Goal: Navigation & Orientation: Find specific page/section

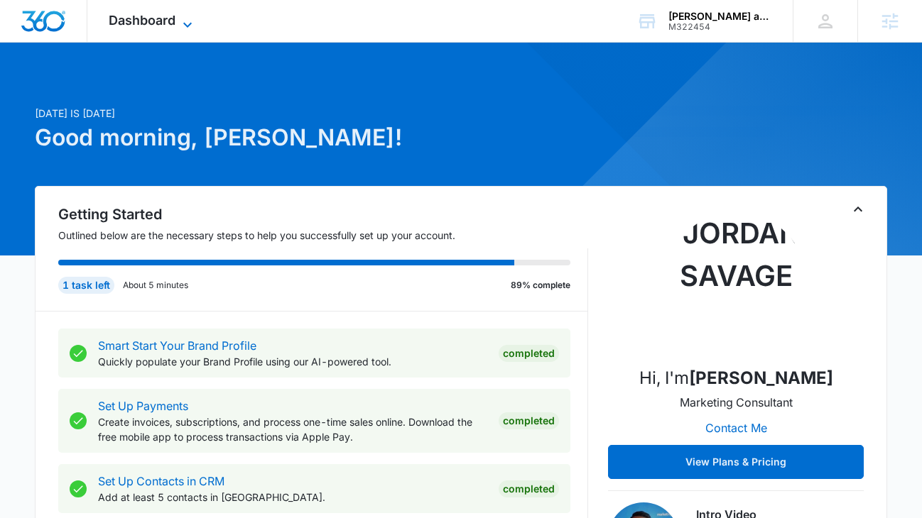
click at [174, 17] on span "Dashboard" at bounding box center [142, 20] width 67 height 15
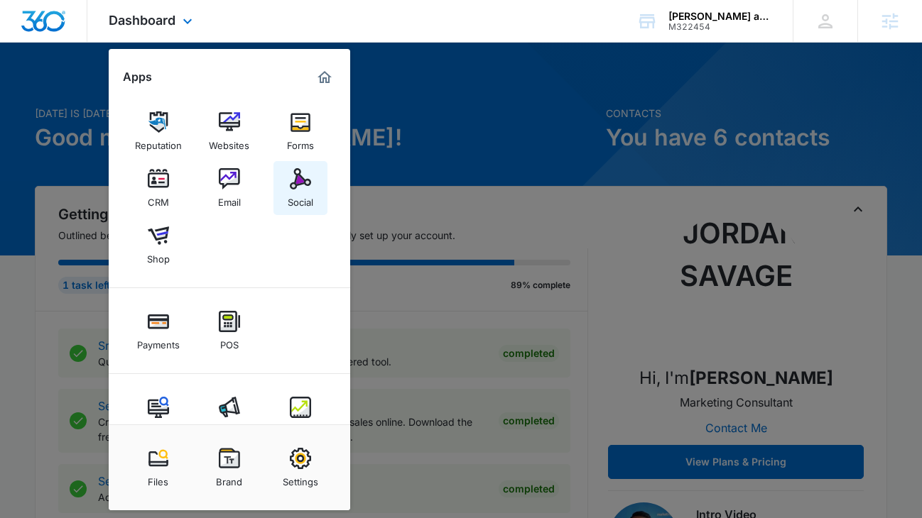
click at [294, 189] on img at bounding box center [300, 178] width 21 height 21
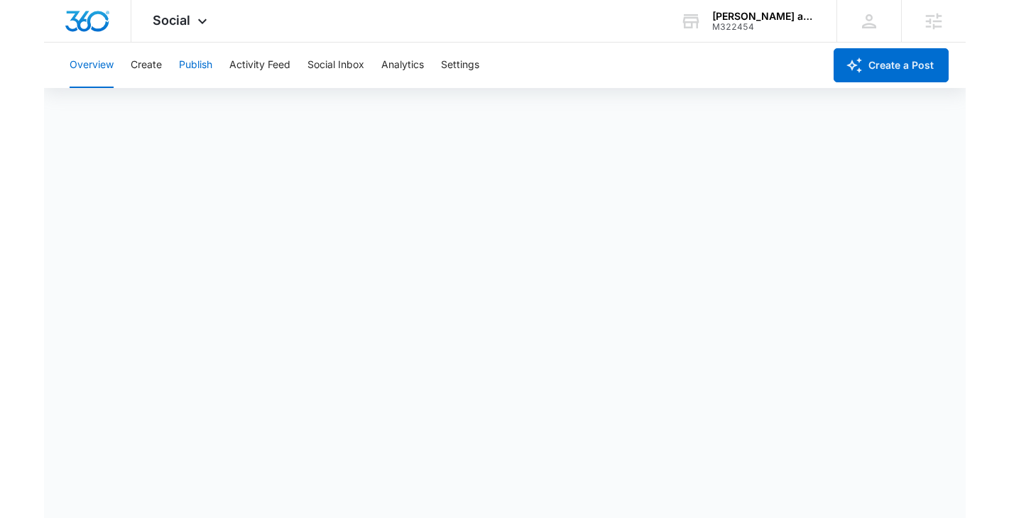
scroll to position [4, 0]
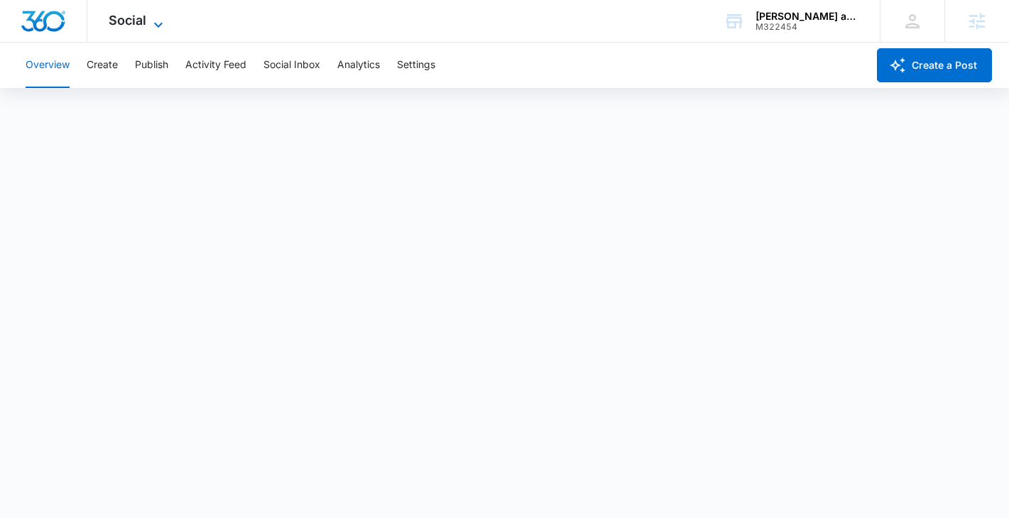
click at [162, 17] on icon at bounding box center [158, 24] width 17 height 17
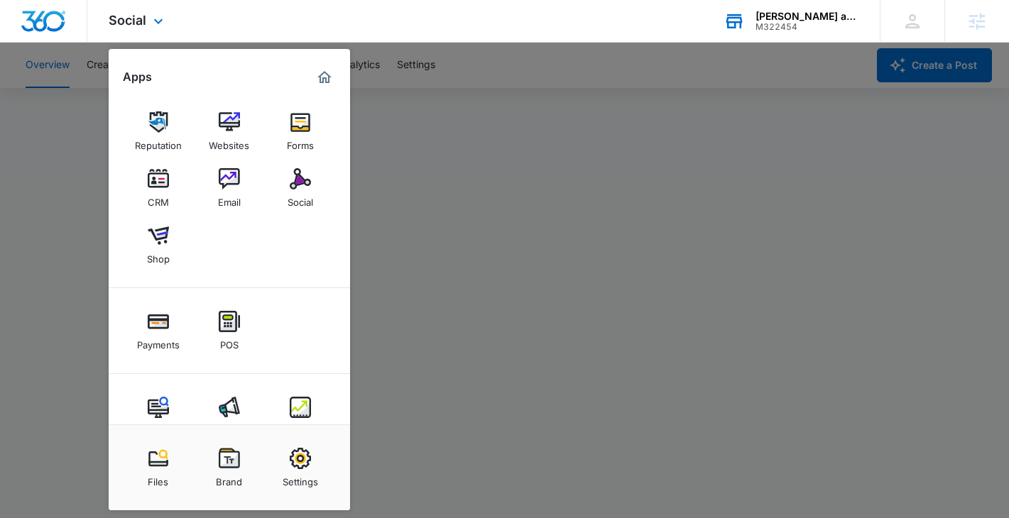
click at [823, 1] on div "Emma and Chloe Books M322454 Your Accounts View All" at bounding box center [790, 21] width 177 height 42
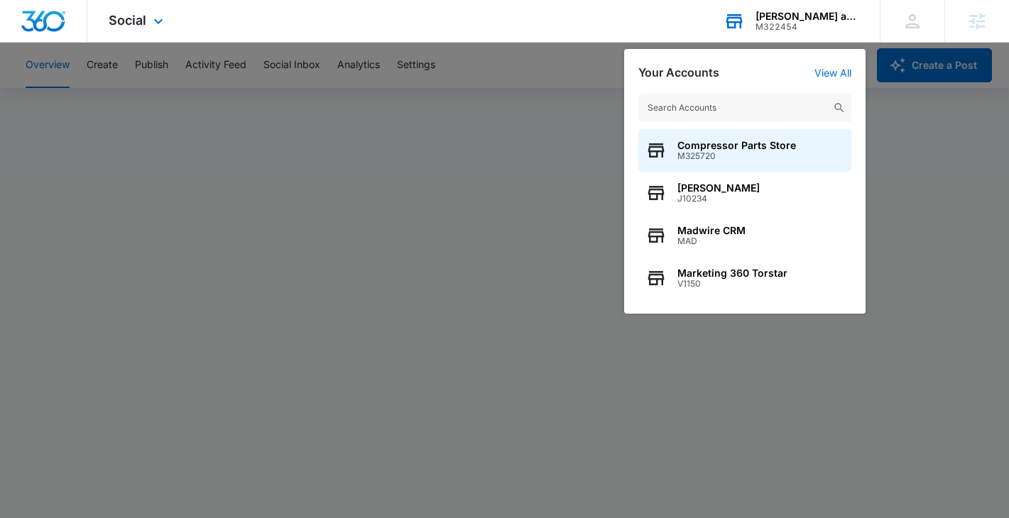
click at [674, 120] on input "text" at bounding box center [744, 108] width 213 height 28
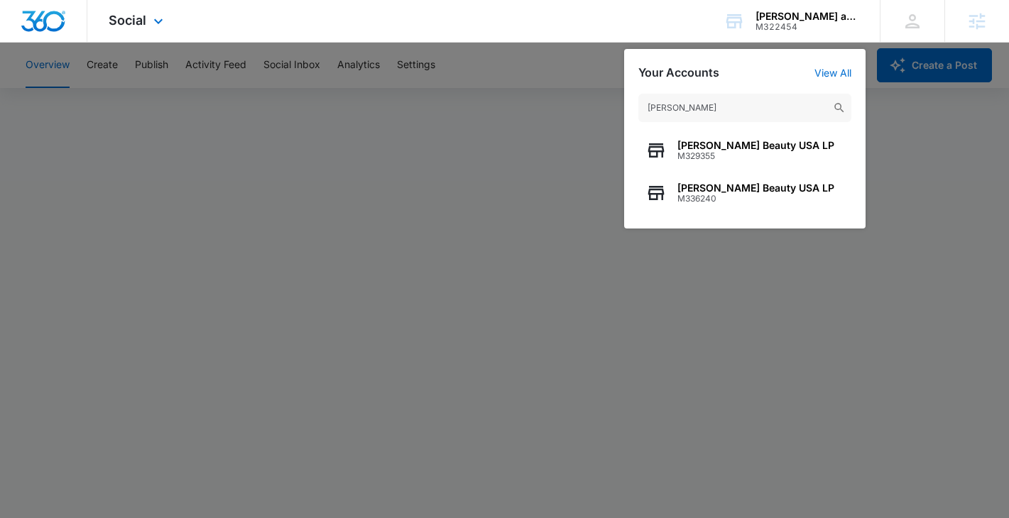
type input "christi harris"
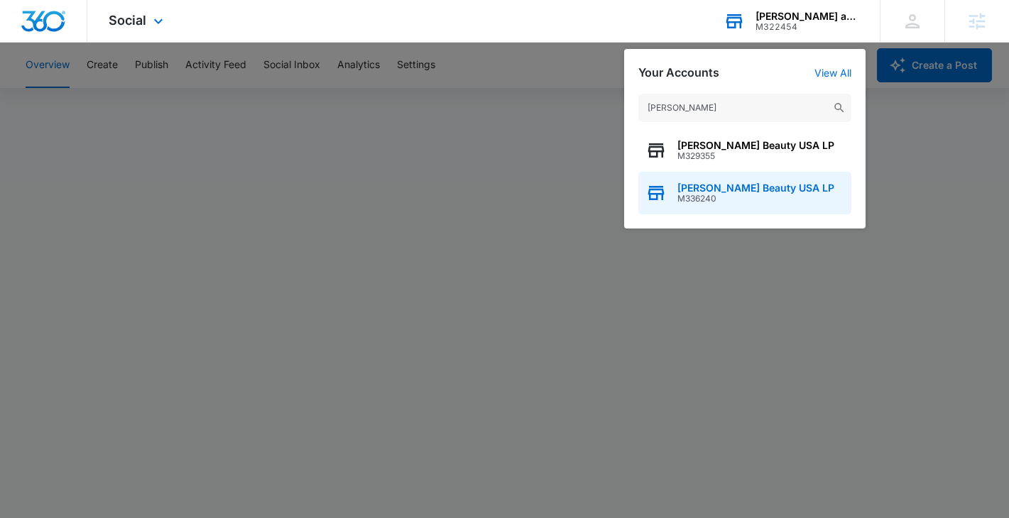
click at [693, 191] on span "[PERSON_NAME] Beauty USA LP" at bounding box center [755, 187] width 157 height 11
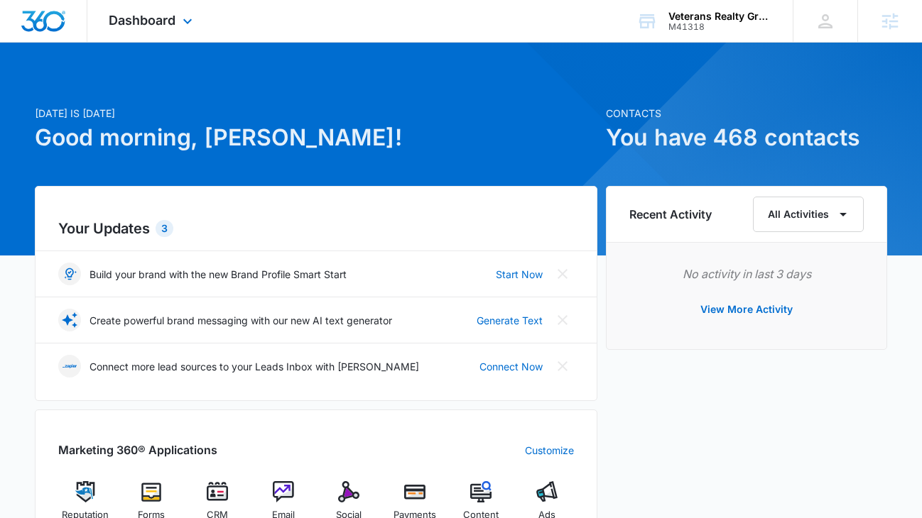
click at [169, 1] on div "Dashboard Apps Reputation Forms CRM Email Social Payments POS Content Ads Intel…" at bounding box center [152, 21] width 130 height 42
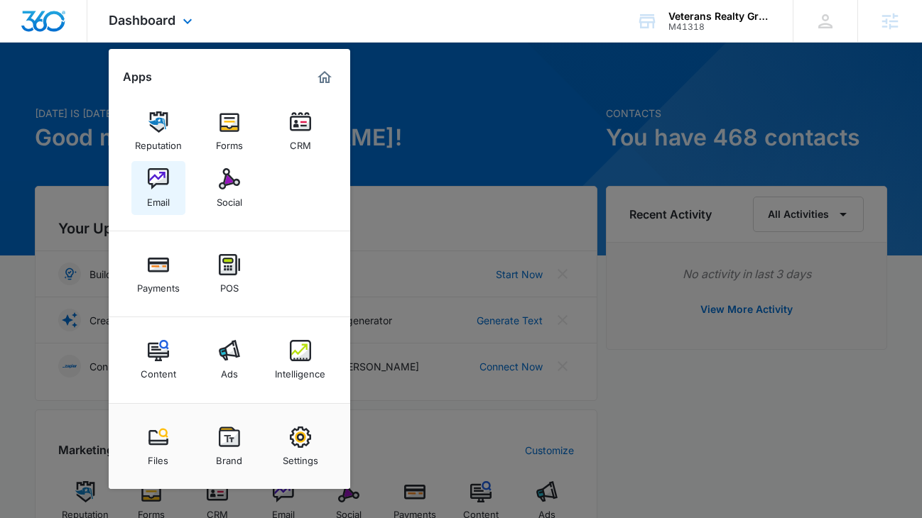
click at [153, 209] on link "Email" at bounding box center [158, 188] width 54 height 54
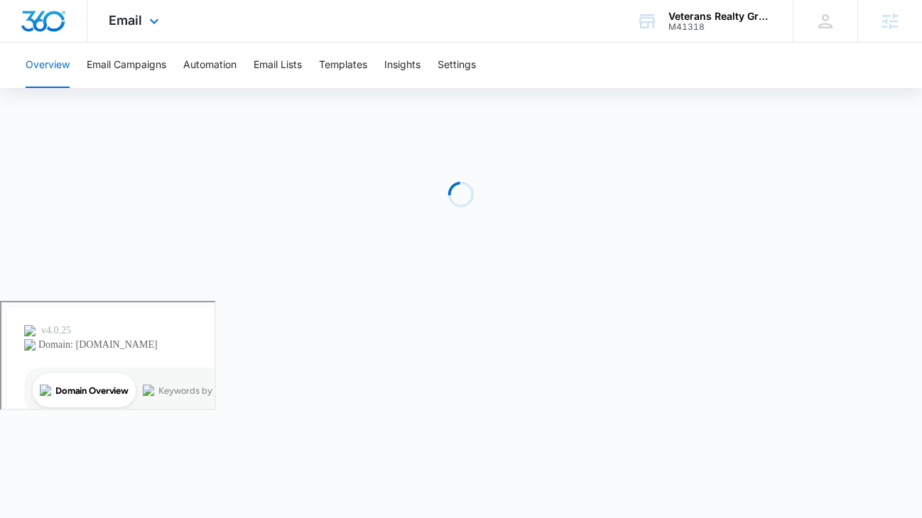
click at [130, 31] on div "Email Apps Reputation Forms CRM Email Social Payments POS Content Ads Intellige…" at bounding box center [135, 21] width 97 height 42
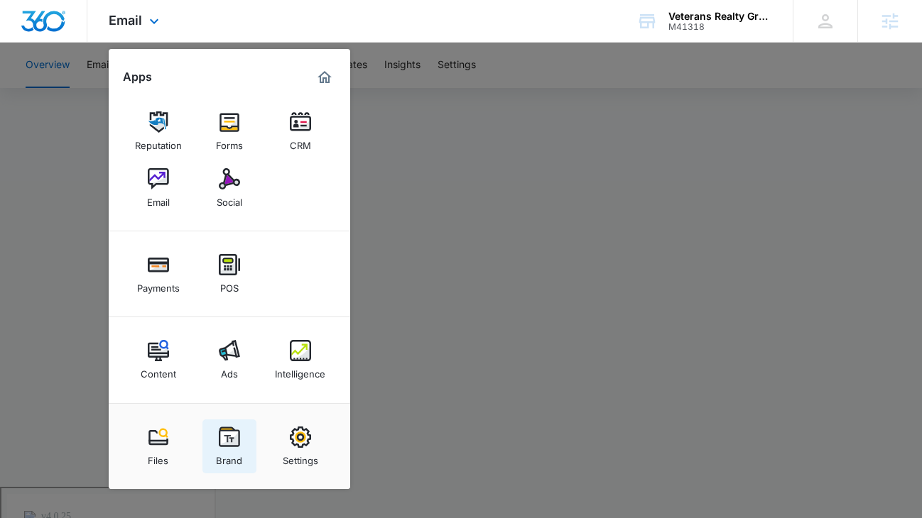
click at [233, 442] on img at bounding box center [229, 437] width 21 height 21
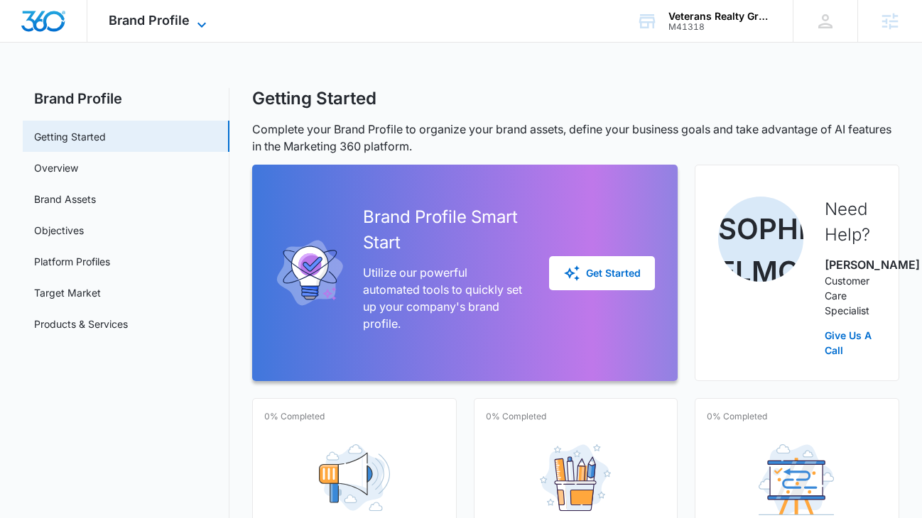
click at [155, 26] on span "Brand Profile" at bounding box center [149, 20] width 81 height 15
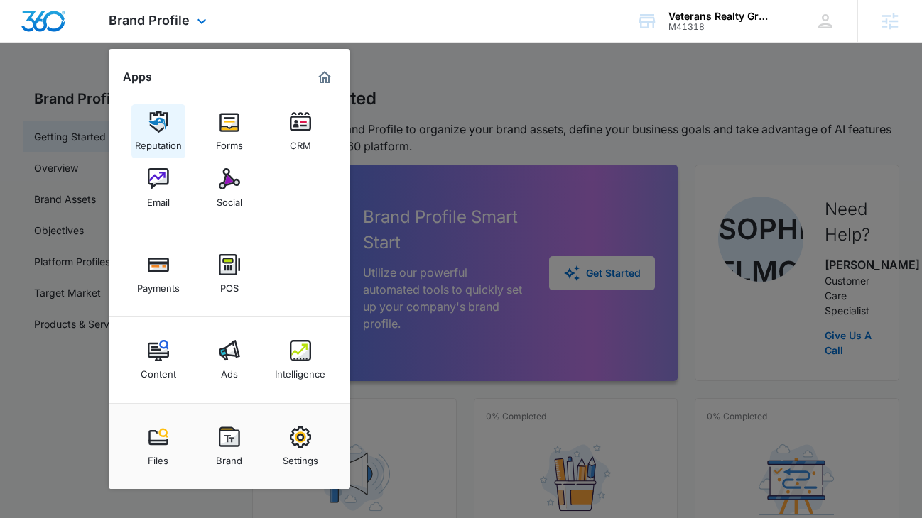
click at [170, 137] on div "Reputation" at bounding box center [158, 142] width 47 height 18
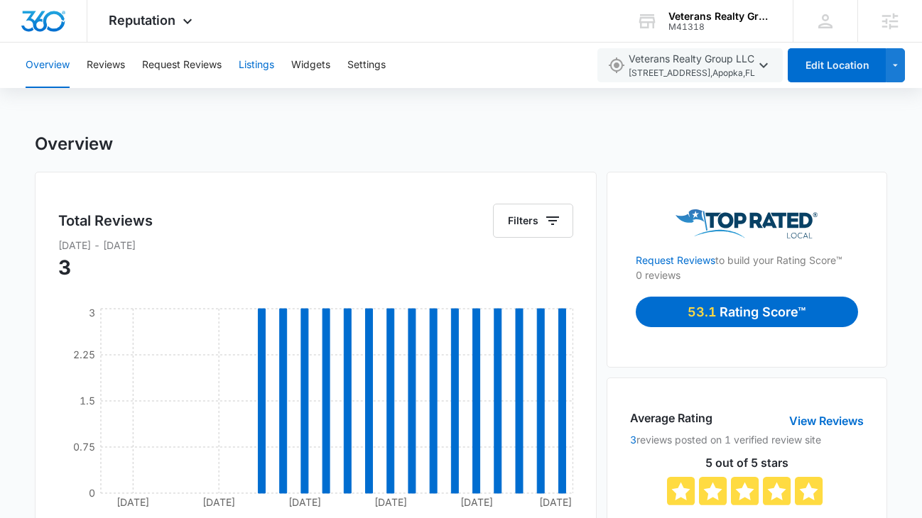
click at [270, 70] on button "Listings" at bounding box center [256, 65] width 35 height 45
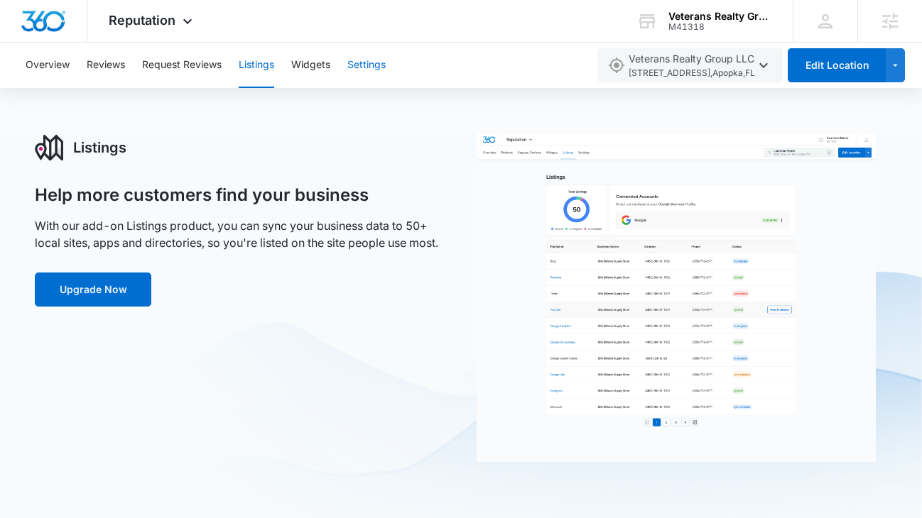
click at [357, 72] on button "Settings" at bounding box center [366, 65] width 38 height 45
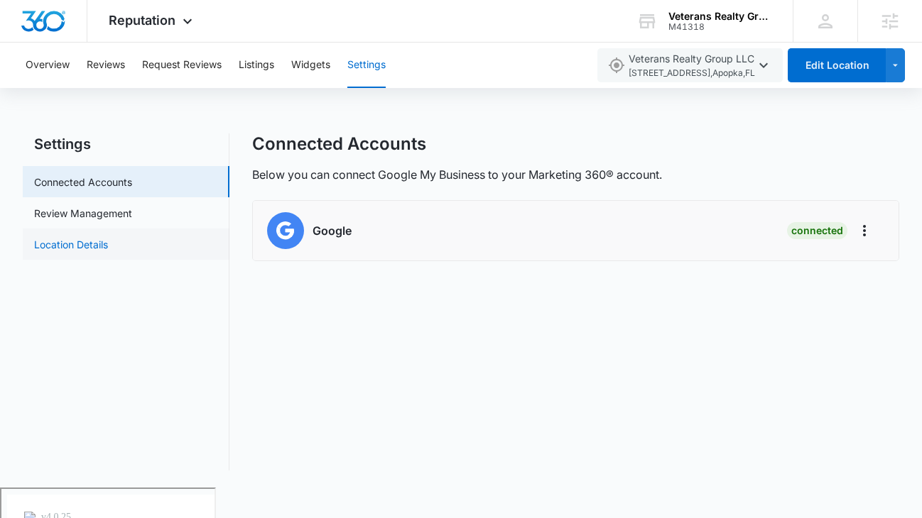
click at [108, 249] on link "Location Details" at bounding box center [71, 244] width 74 height 15
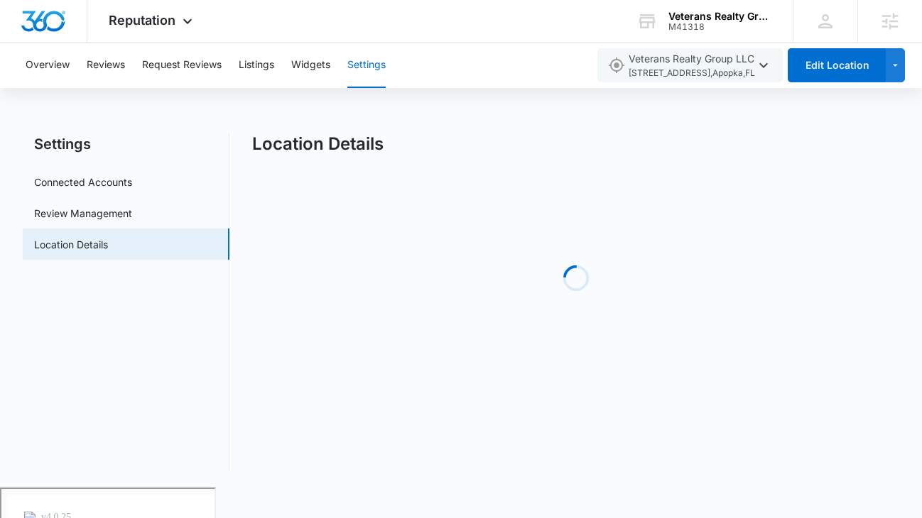
select select "Florida"
select select "2022"
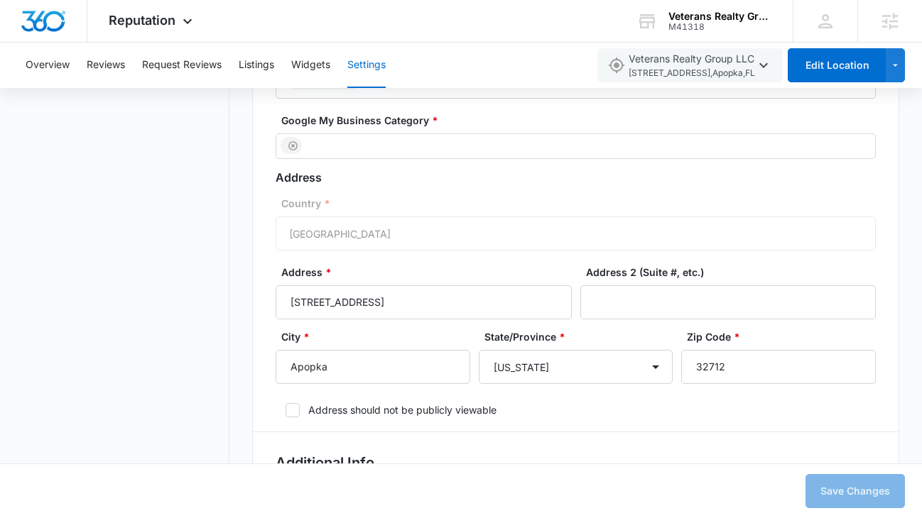
scroll to position [474, 0]
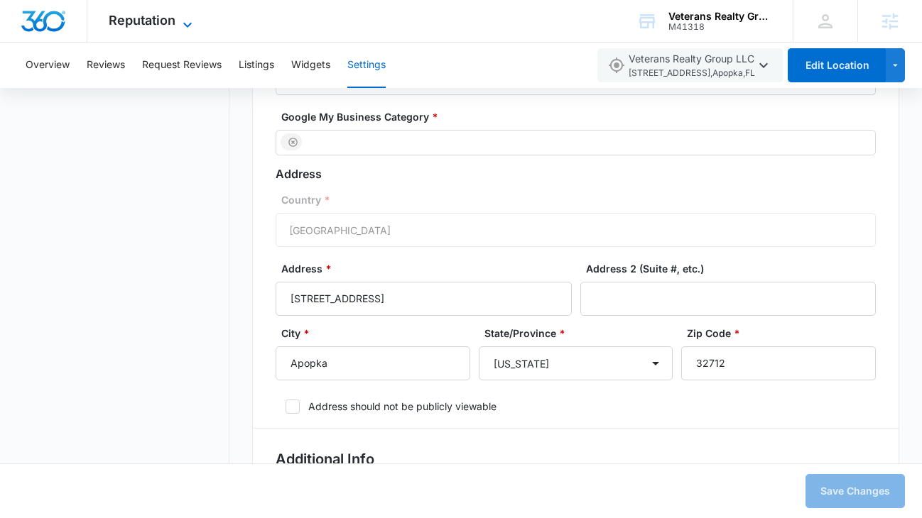
click at [161, 18] on span "Reputation" at bounding box center [142, 20] width 67 height 15
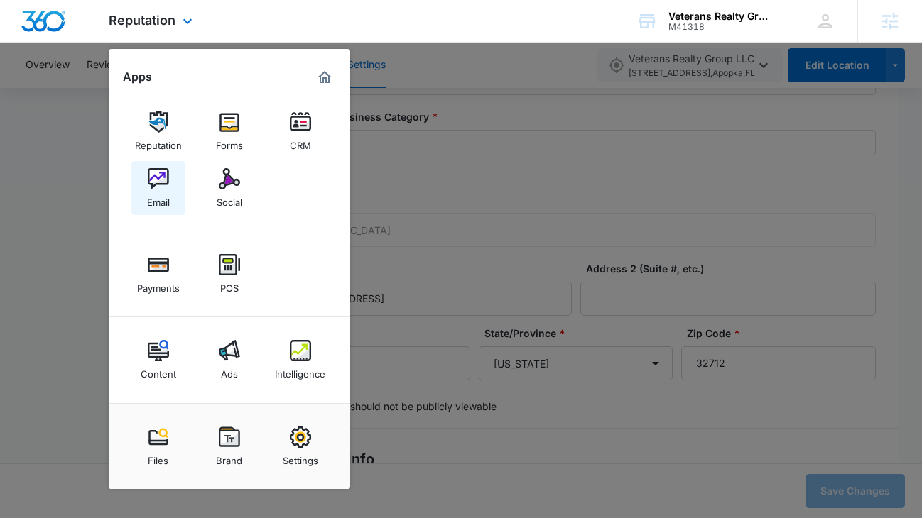
click at [155, 186] on img at bounding box center [158, 178] width 21 height 21
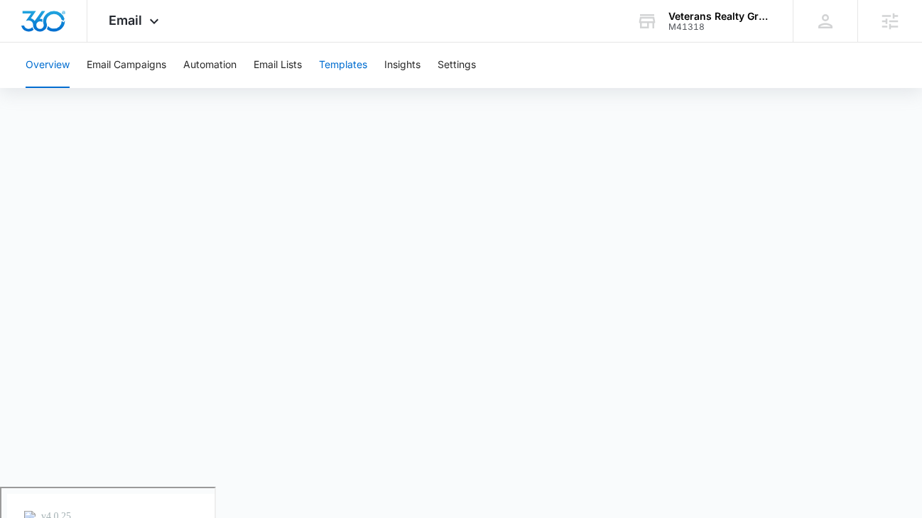
click at [338, 72] on button "Templates" at bounding box center [343, 65] width 48 height 45
click at [141, 58] on button "Email Campaigns" at bounding box center [127, 65] width 80 height 45
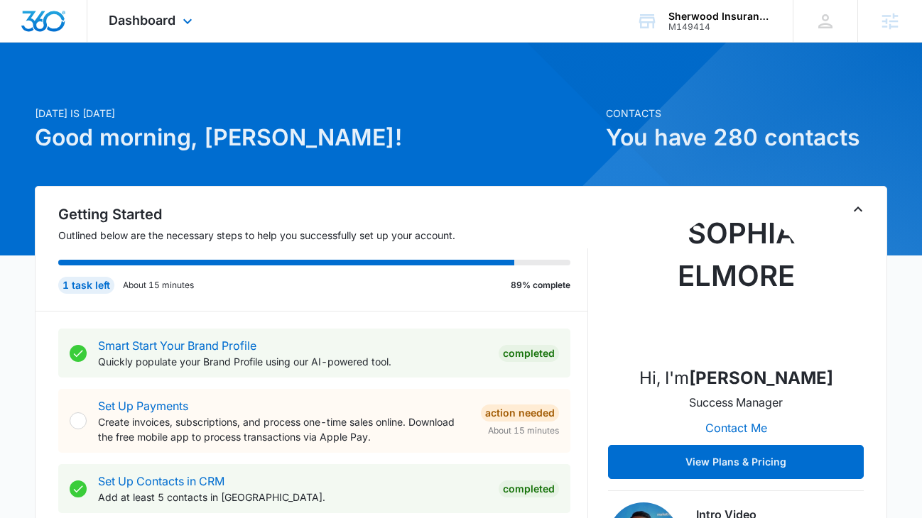
click at [180, 33] on div "Dashboard Apps Reputation Websites Forms CRM Email Social POS Content Ads Intel…" at bounding box center [152, 21] width 130 height 42
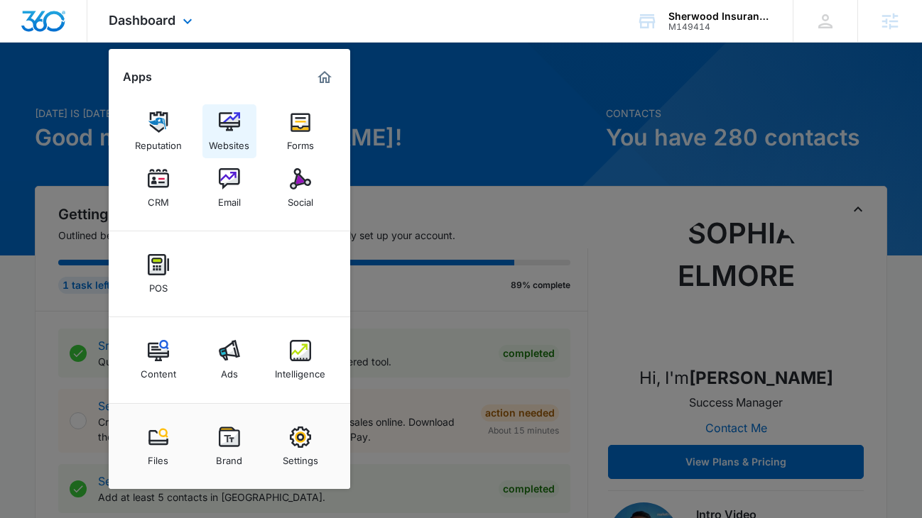
click at [244, 137] on div "Websites" at bounding box center [229, 142] width 40 height 18
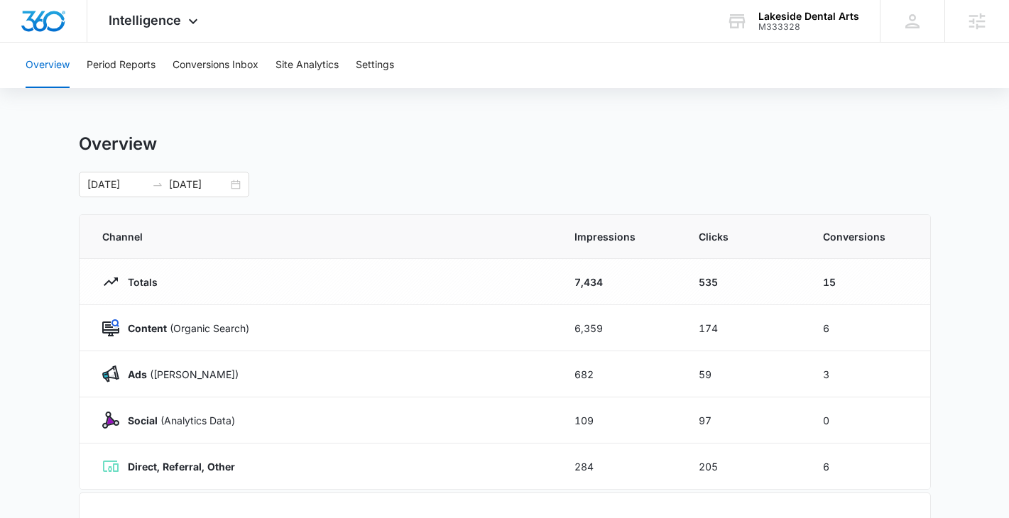
click at [271, 72] on div "Overview Period Reports Conversions Inbox Site Analytics Settings" at bounding box center [504, 65] width 975 height 45
click at [248, 69] on button "Conversions Inbox" at bounding box center [216, 65] width 86 height 45
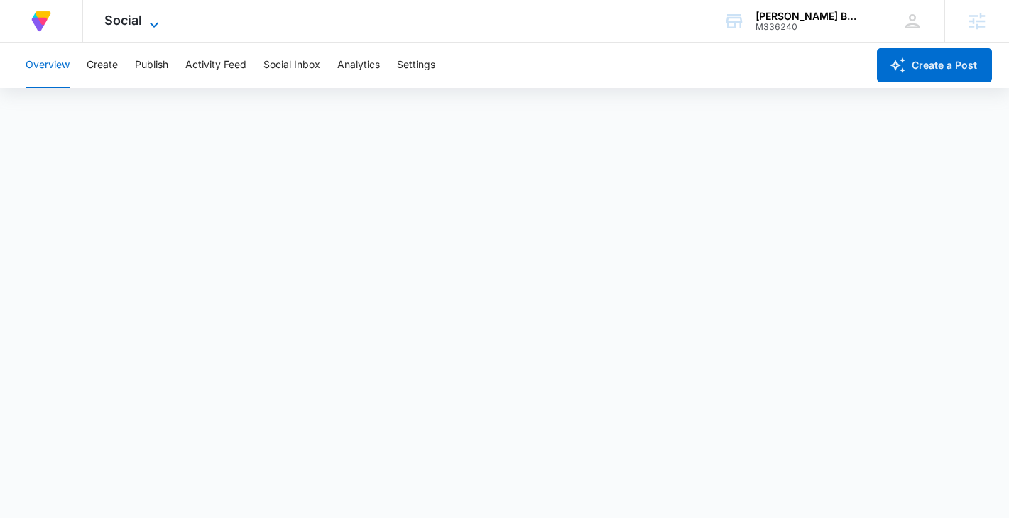
click at [123, 16] on span "Social" at bounding box center [123, 20] width 38 height 15
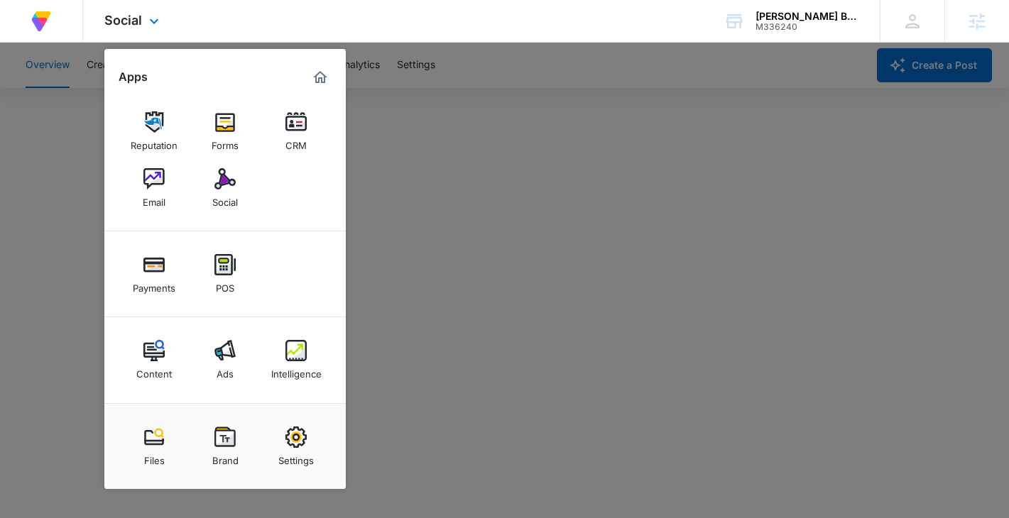
click at [264, 9] on div "At Volusion, we work hard to [PERSON_NAME] a great work environment where every…" at bounding box center [504, 21] width 1009 height 43
click at [420, 190] on div at bounding box center [504, 259] width 1009 height 518
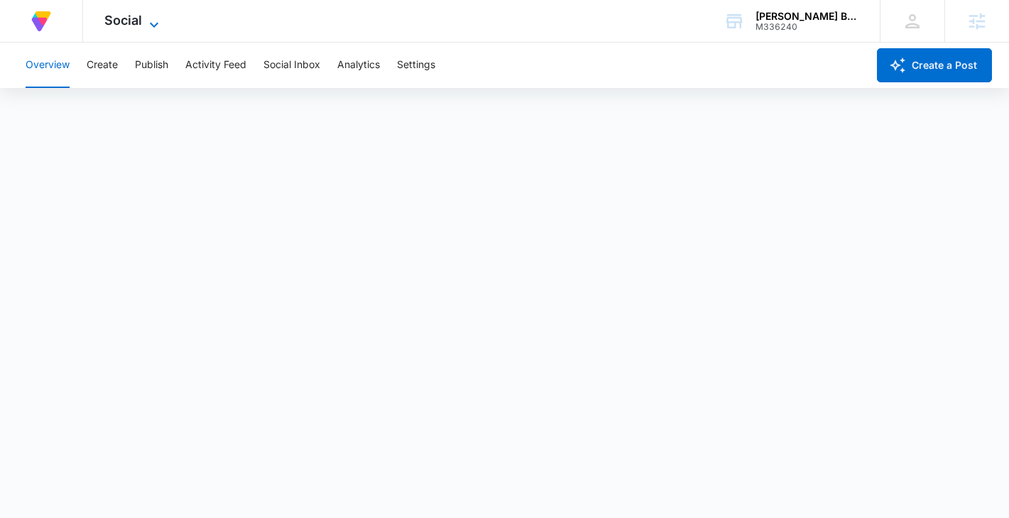
click at [141, 24] on span "Social" at bounding box center [123, 20] width 38 height 15
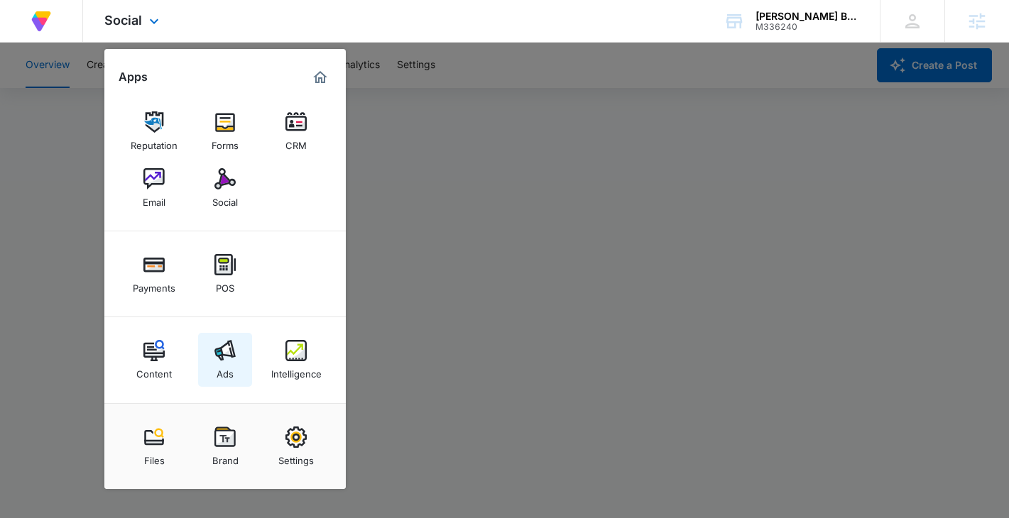
click at [220, 364] on div "Ads" at bounding box center [225, 370] width 17 height 18
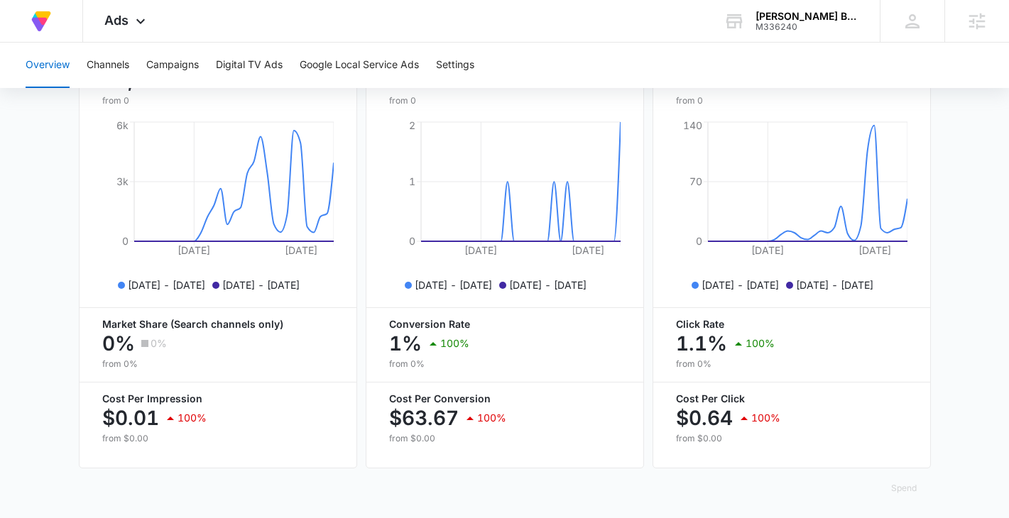
scroll to position [635, 0]
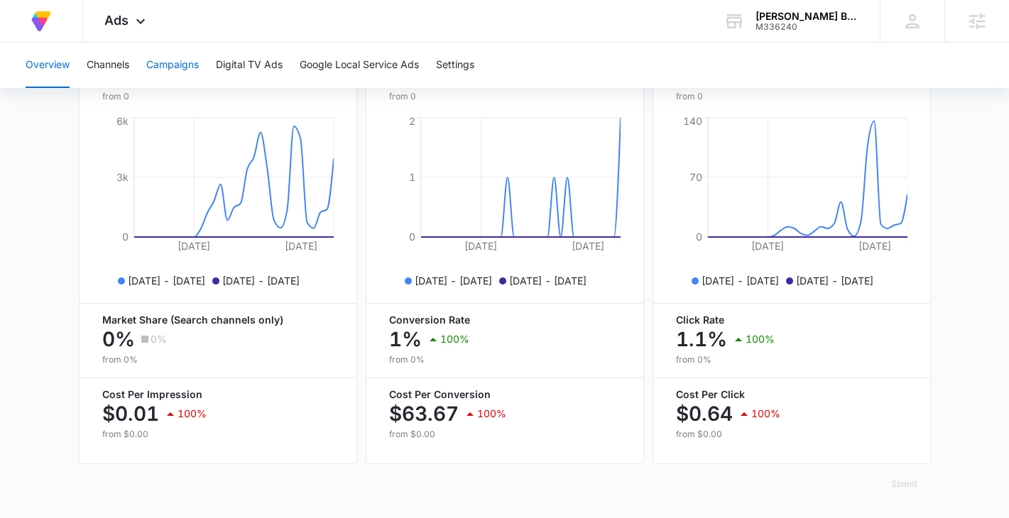
click at [172, 70] on button "Campaigns" at bounding box center [172, 65] width 53 height 45
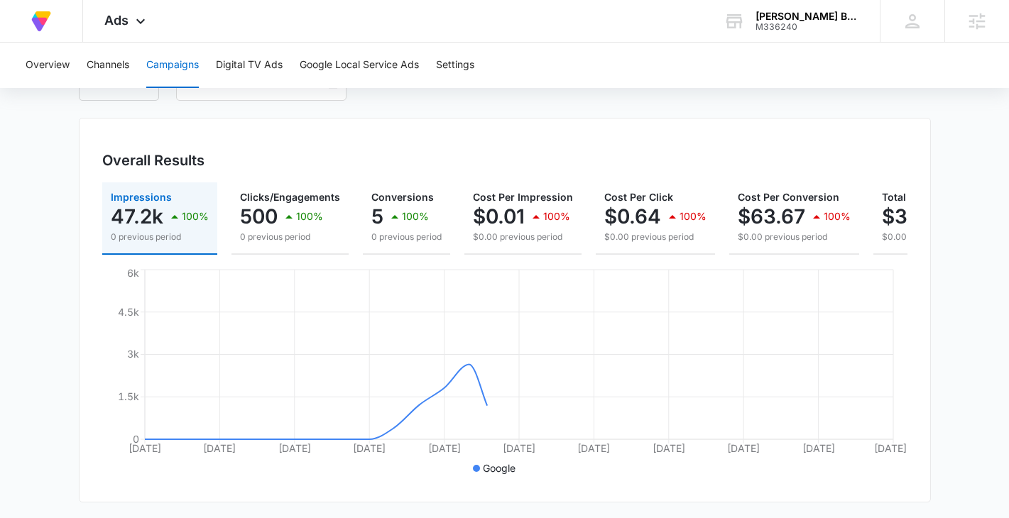
scroll to position [148, 0]
